Goal: Information Seeking & Learning: Stay updated

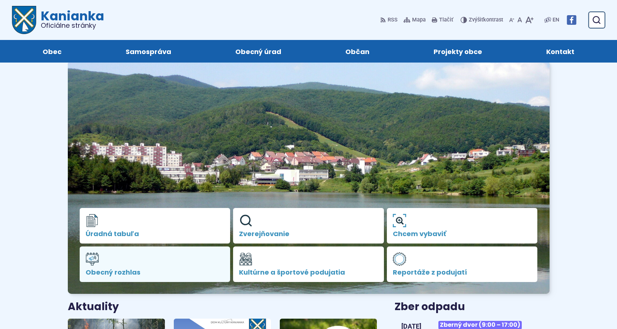
click at [124, 272] on span "Obecný rozhlas" at bounding box center [155, 272] width 139 height 7
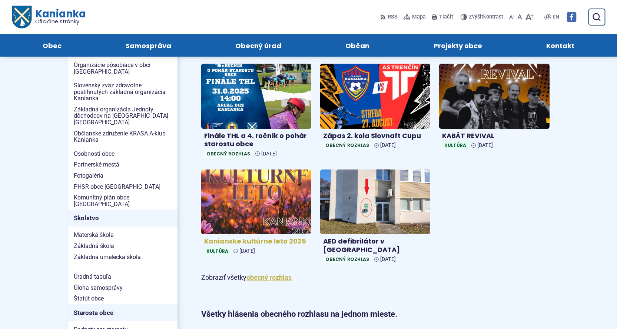
scroll to position [197, 0]
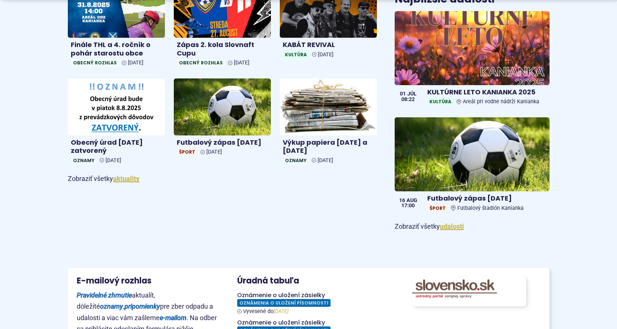
scroll to position [543, 0]
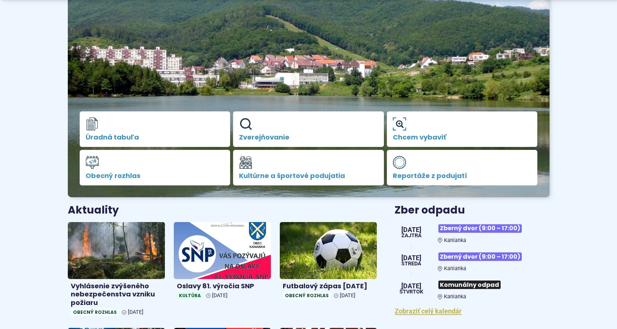
scroll to position [99, 0]
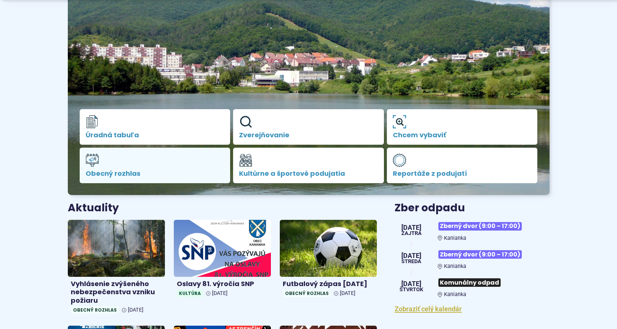
click at [116, 171] on span "Obecný rozhlas" at bounding box center [155, 173] width 139 height 7
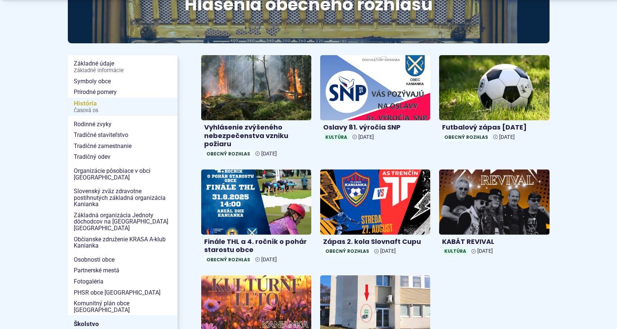
scroll to position [148, 0]
